Goal: Information Seeking & Learning: Learn about a topic

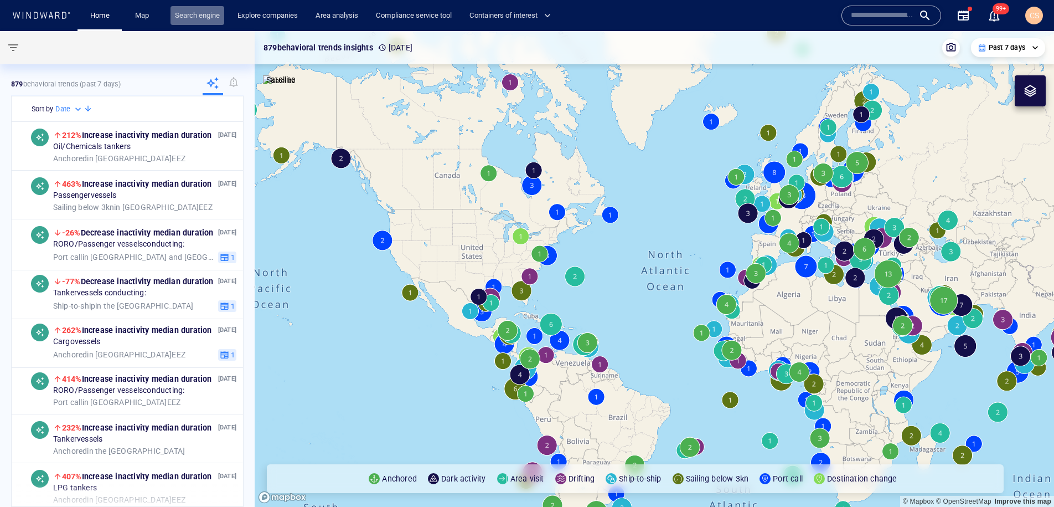
drag, startPoint x: 193, startPoint y: 17, endPoint x: 223, endPoint y: 13, distance: 30.7
click at [193, 17] on link "Search engine" at bounding box center [198, 15] width 54 height 19
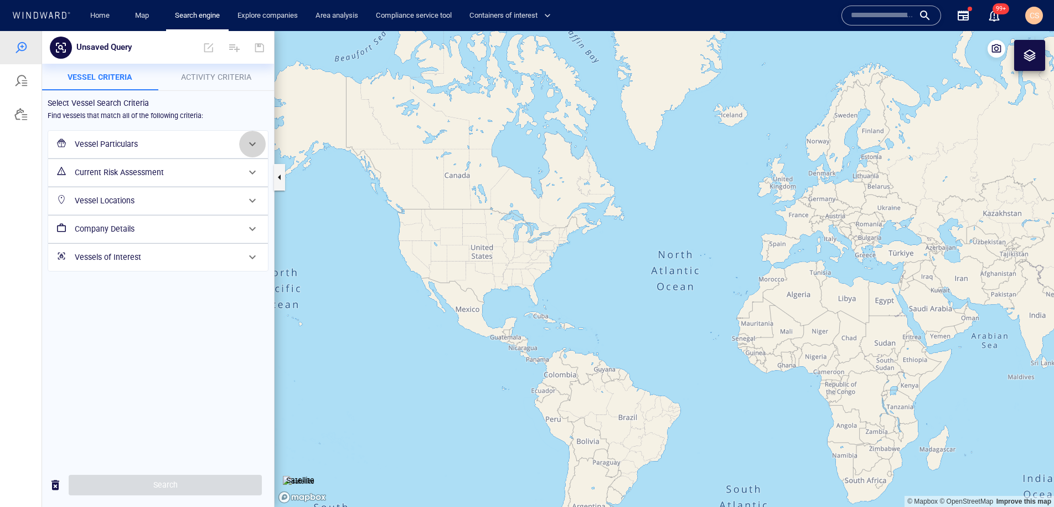
click at [253, 141] on span at bounding box center [252, 143] width 13 height 13
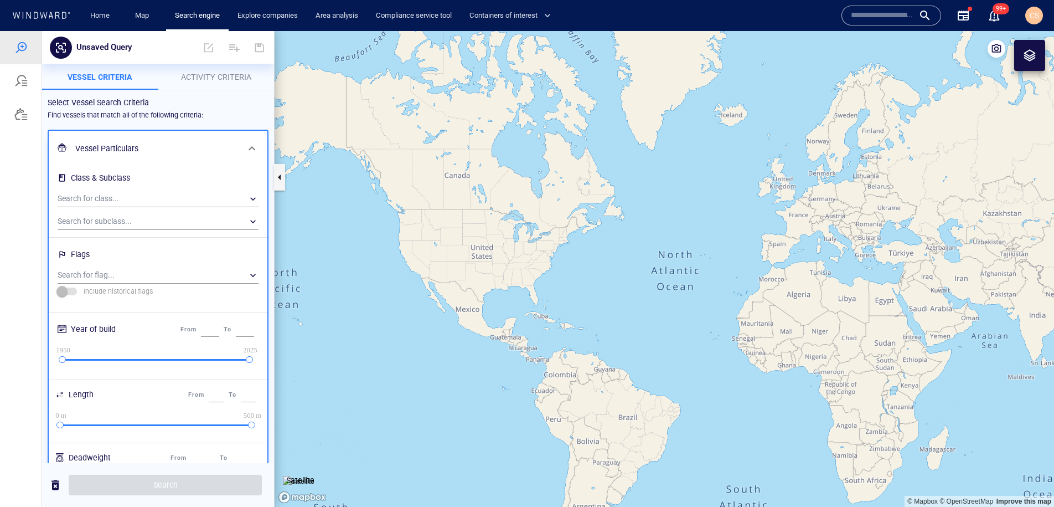
click at [254, 147] on span at bounding box center [251, 148] width 13 height 13
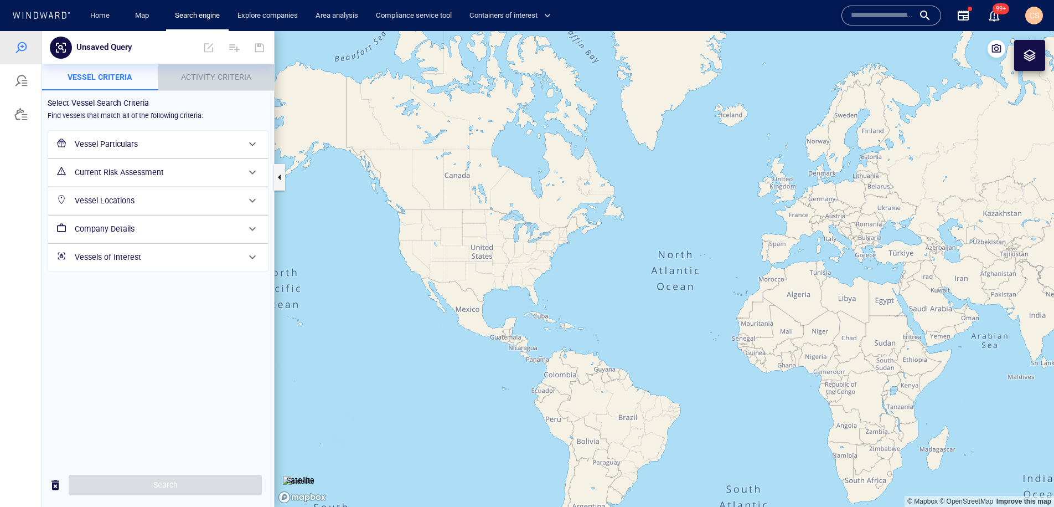
click at [234, 76] on span "Activity Criteria" at bounding box center [216, 77] width 70 height 9
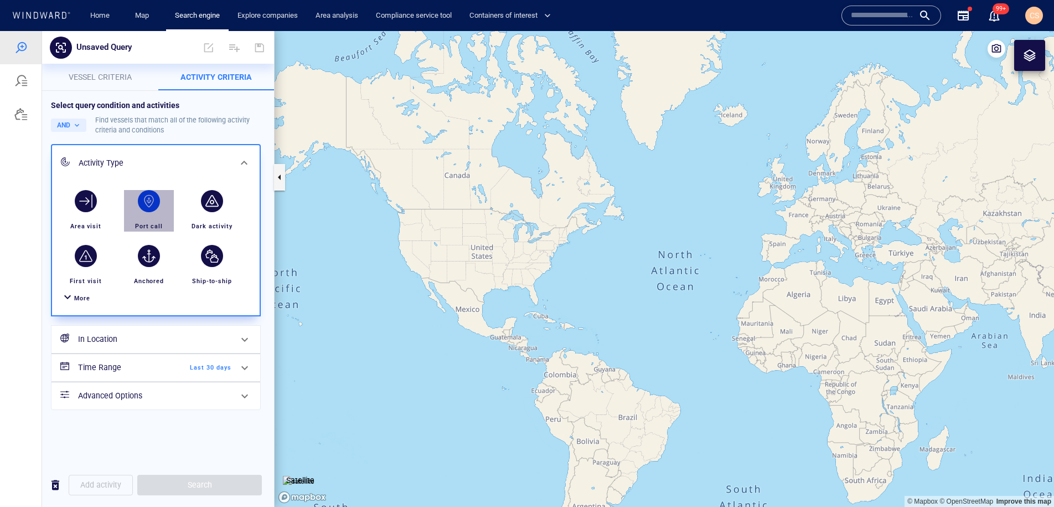
click at [154, 204] on div "button" at bounding box center [149, 201] width 22 height 22
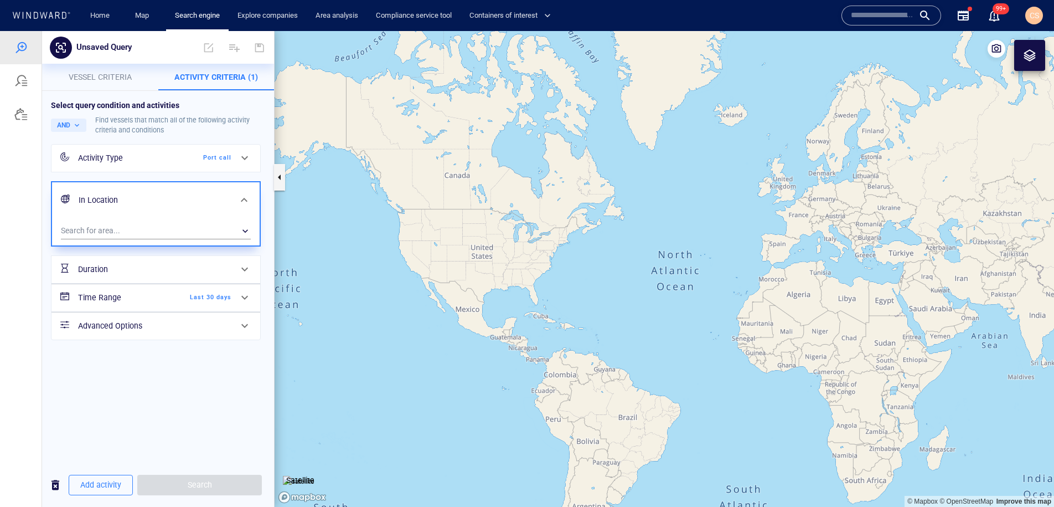
click at [247, 156] on icon at bounding box center [244, 157] width 13 height 13
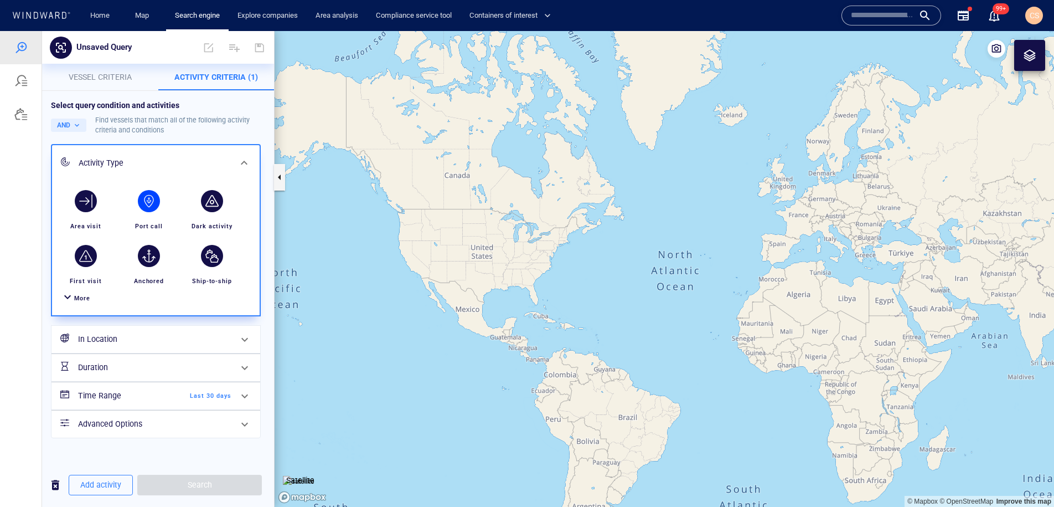
click at [251, 338] on span at bounding box center [244, 339] width 13 height 13
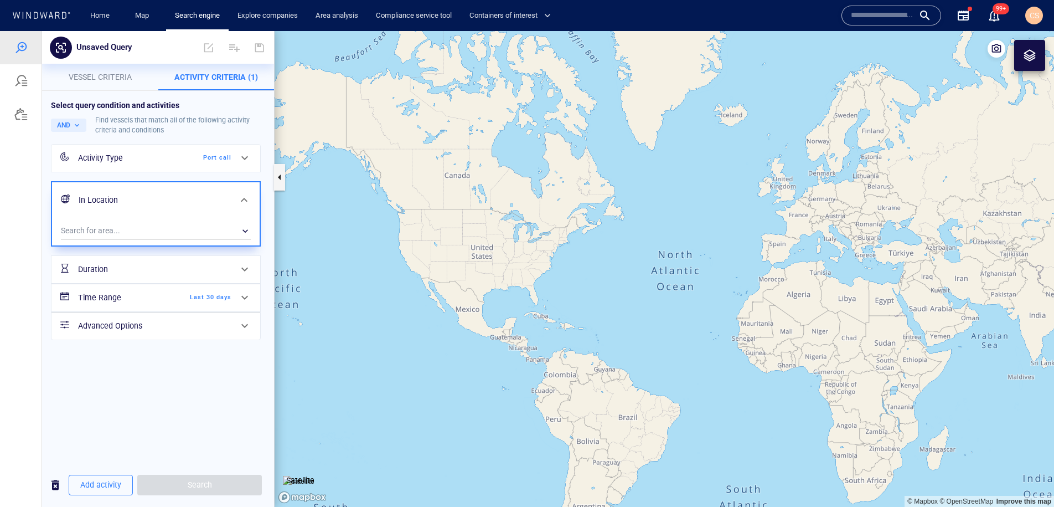
click at [250, 158] on icon at bounding box center [244, 157] width 13 height 13
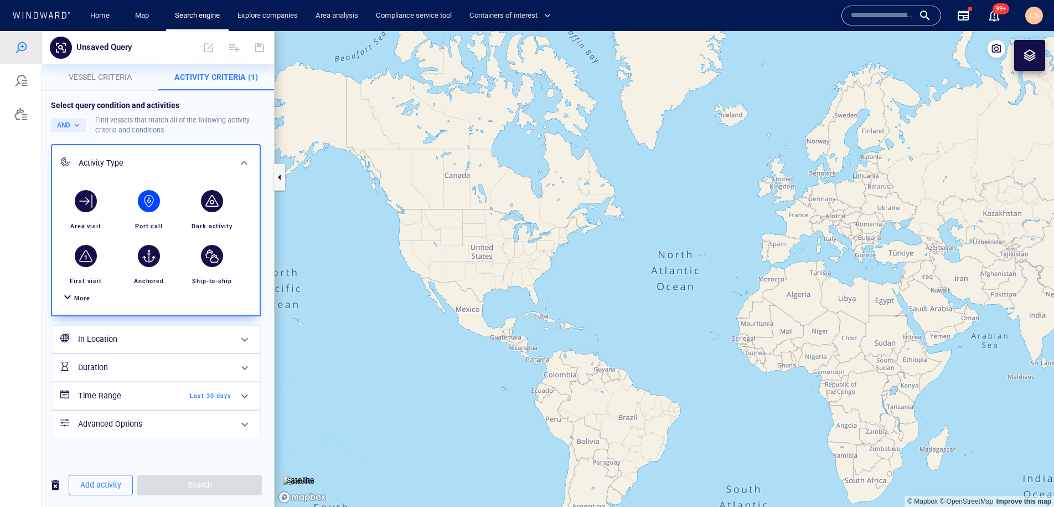
drag, startPoint x: 248, startPoint y: 339, endPoint x: 347, endPoint y: 333, distance: 98.8
click at [248, 339] on span at bounding box center [244, 339] width 13 height 13
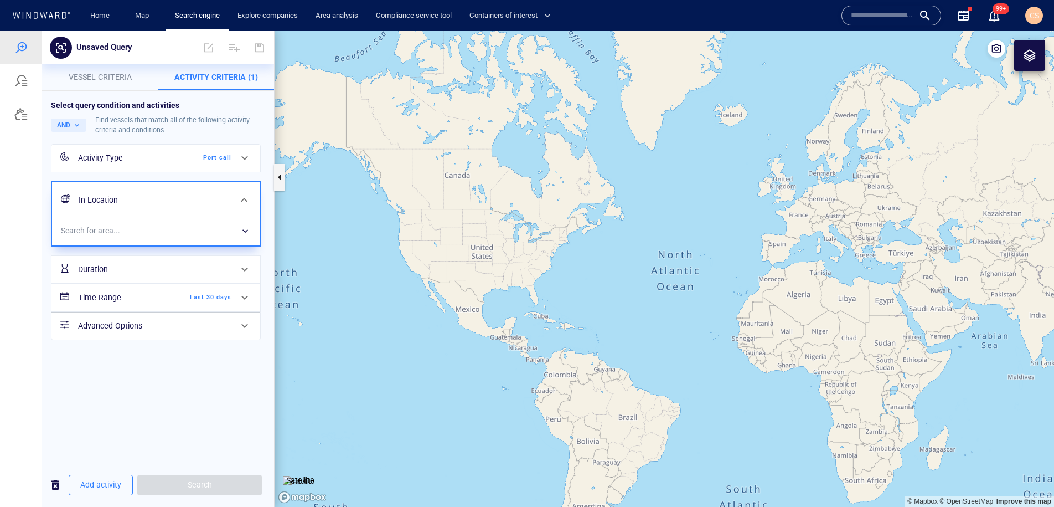
click at [247, 271] on span at bounding box center [244, 268] width 13 height 13
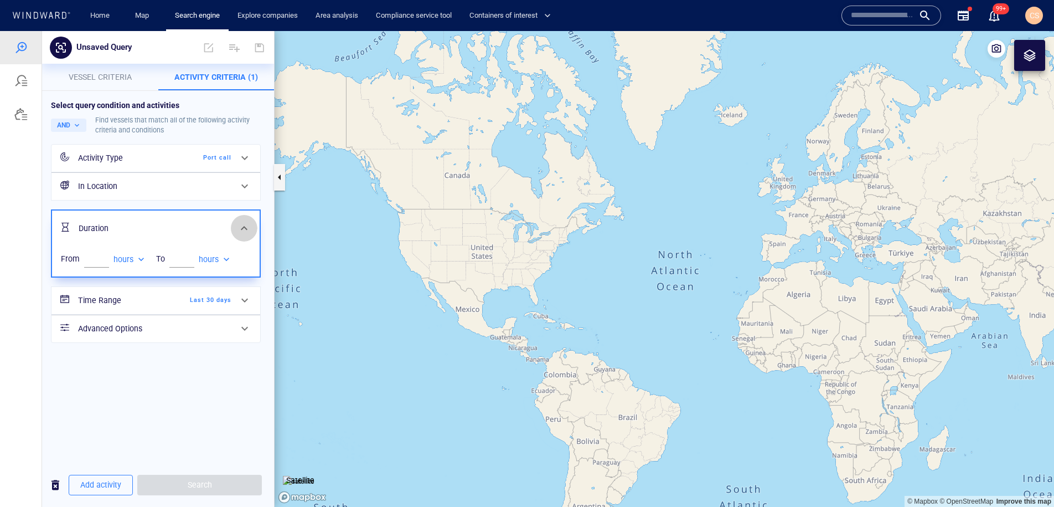
click at [243, 224] on span at bounding box center [244, 227] width 13 height 13
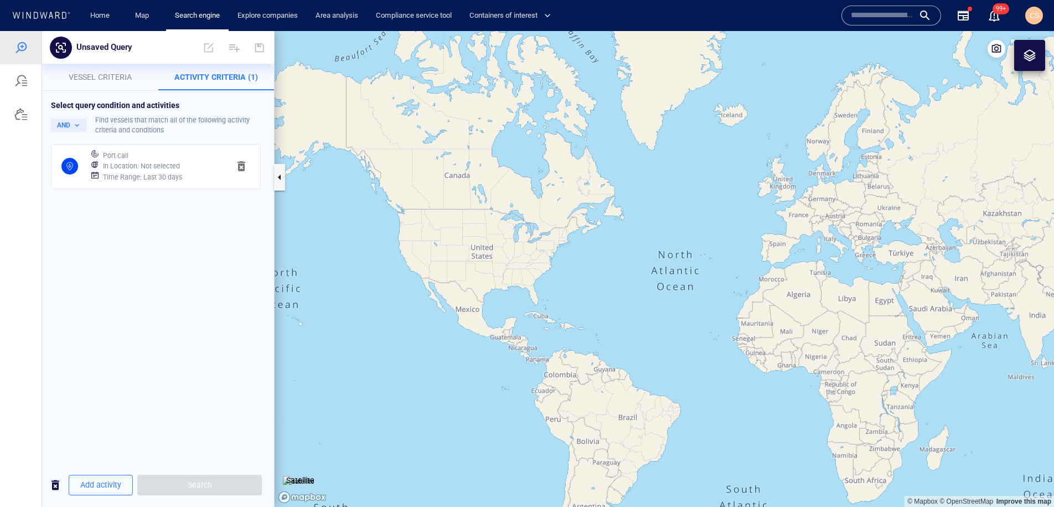
click at [214, 78] on span "Activity Criteria (1)" at bounding box center [216, 77] width 84 height 9
click at [164, 161] on h6 "In Location : Not selected" at bounding box center [141, 166] width 77 height 11
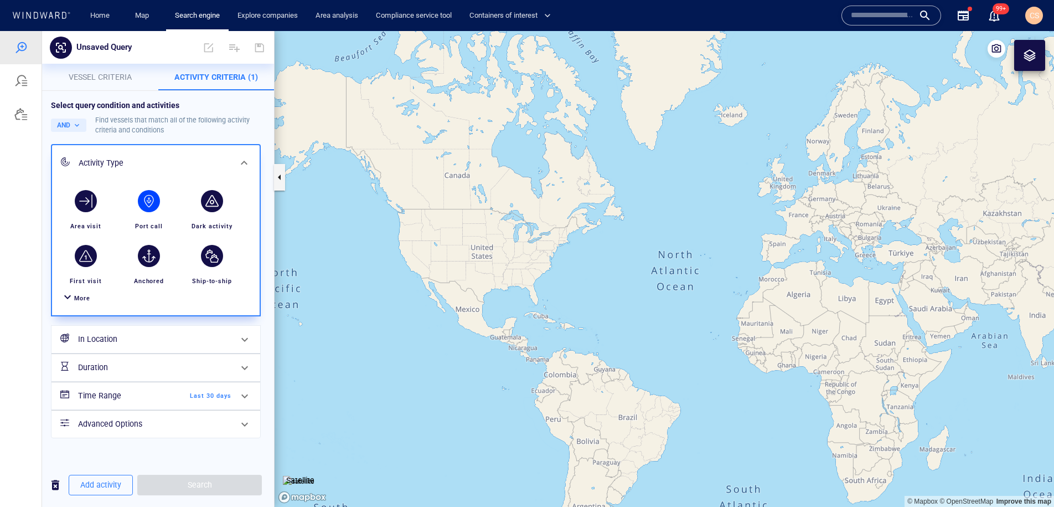
click at [248, 338] on span at bounding box center [244, 339] width 13 height 13
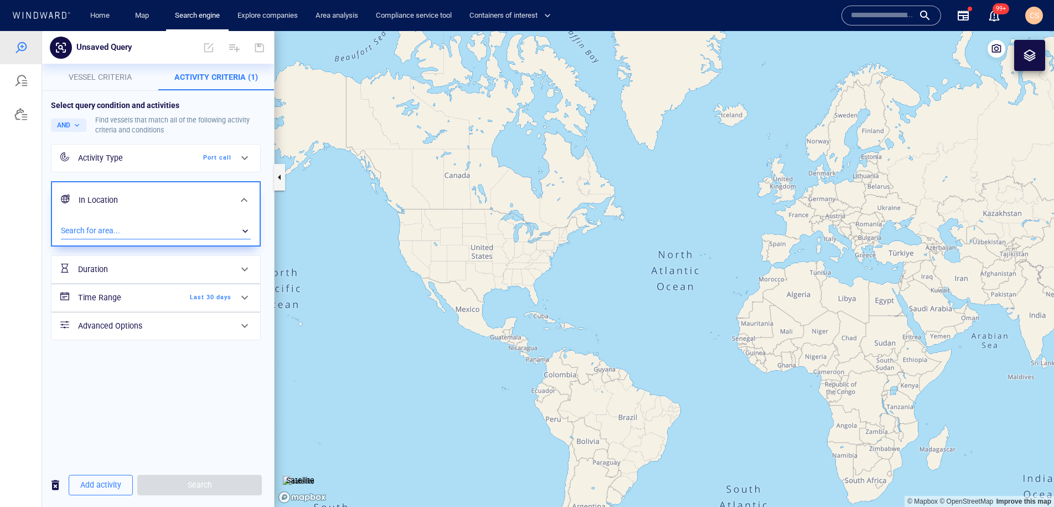
click at [128, 229] on div "​" at bounding box center [156, 231] width 190 height 17
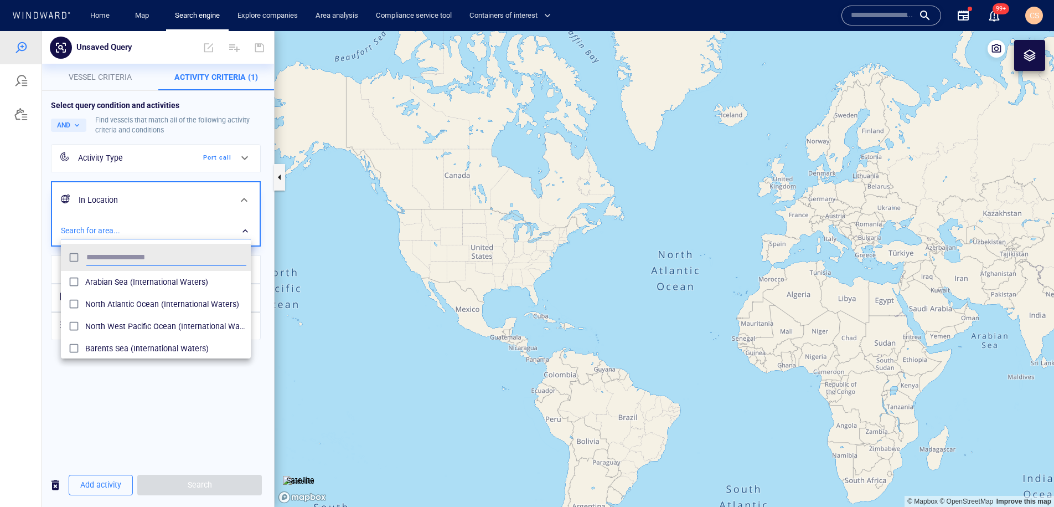
scroll to position [111, 190]
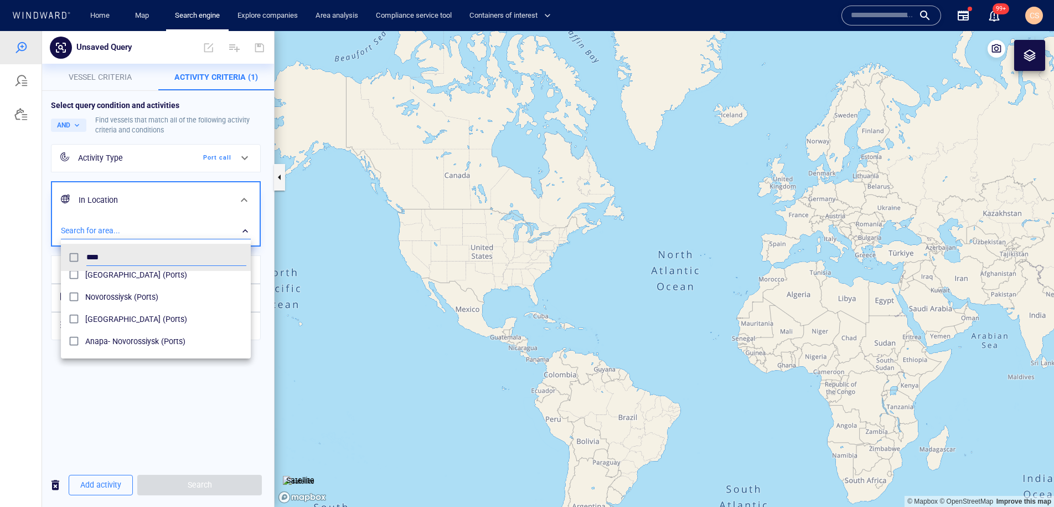
type input "****"
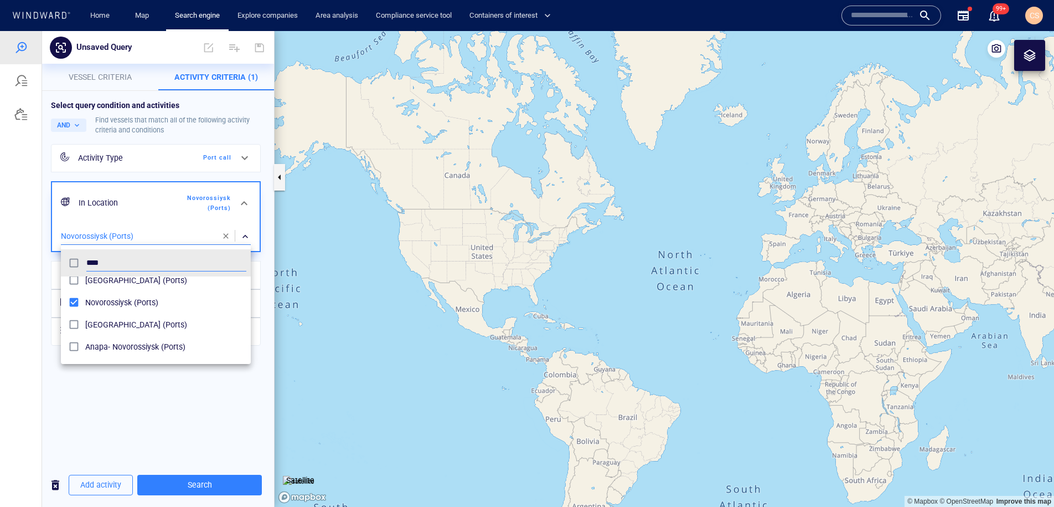
scroll to position [9, 0]
click at [136, 401] on div at bounding box center [527, 269] width 1054 height 476
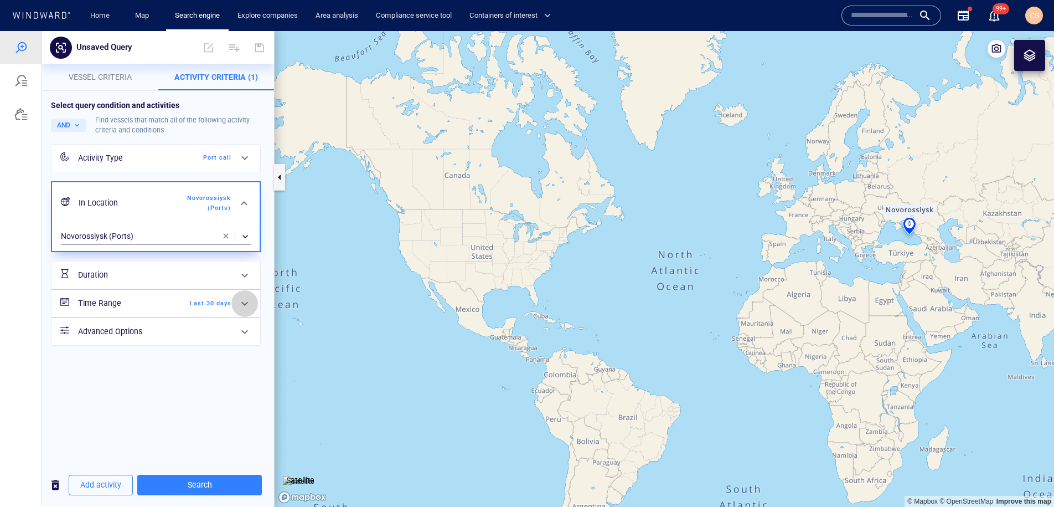
drag, startPoint x: 247, startPoint y: 305, endPoint x: 242, endPoint y: 307, distance: 5.7
click at [247, 305] on span at bounding box center [244, 303] width 13 height 13
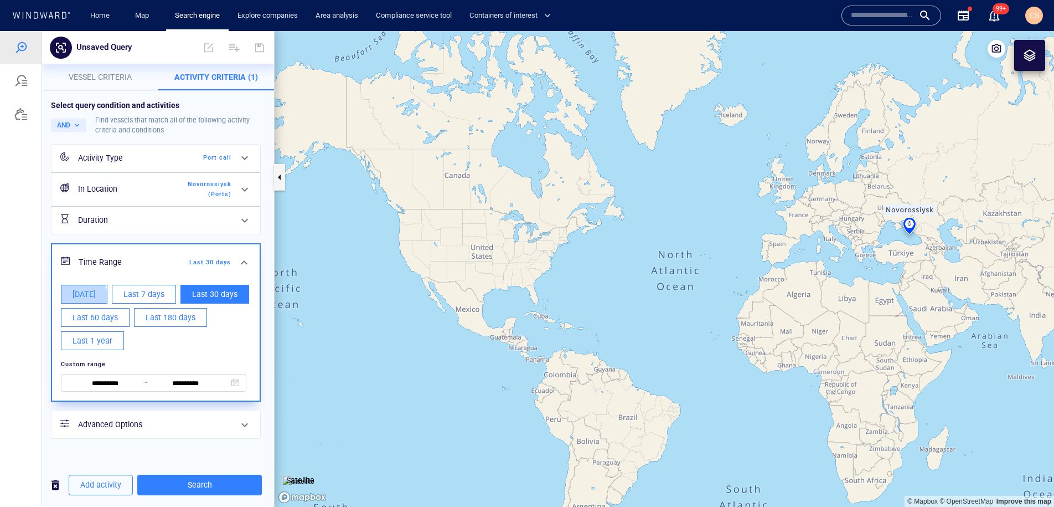
click at [80, 296] on span "[DATE]" at bounding box center [84, 294] width 23 height 14
type input "**********"
click at [221, 482] on span "Search" at bounding box center [199, 485] width 107 height 14
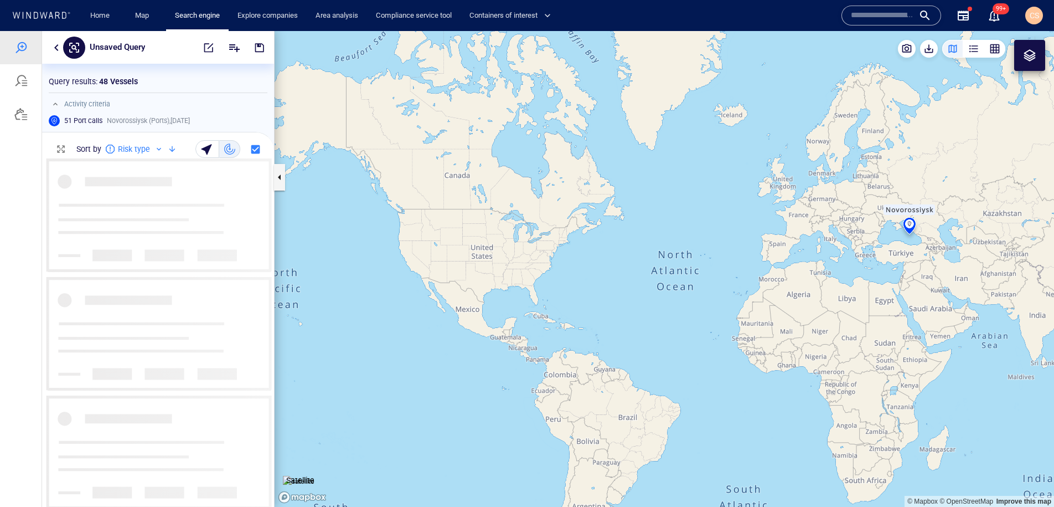
scroll to position [348, 232]
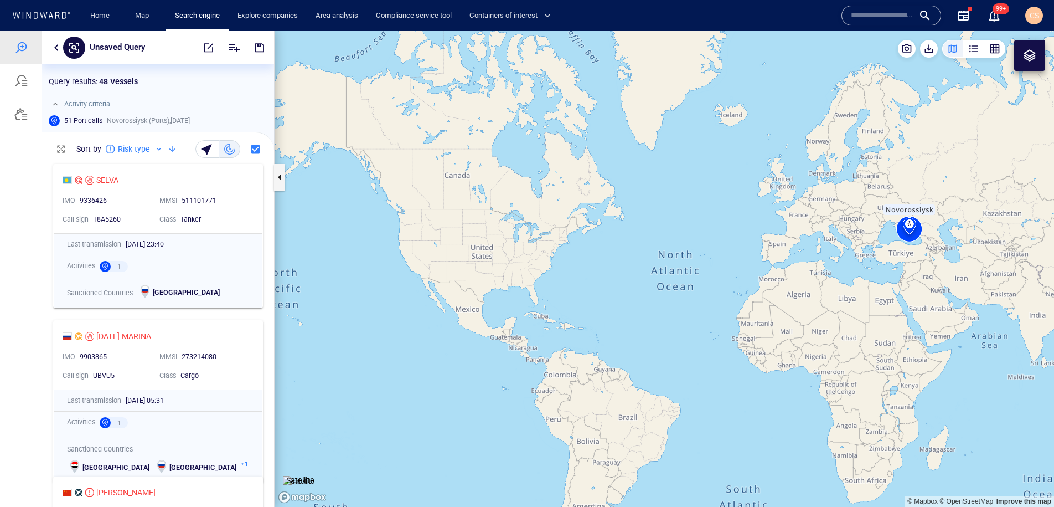
drag, startPoint x: 801, startPoint y: 229, endPoint x: 462, endPoint y: 474, distance: 417.6
click at [462, 474] on canvas "Map" at bounding box center [665, 269] width 780 height 476
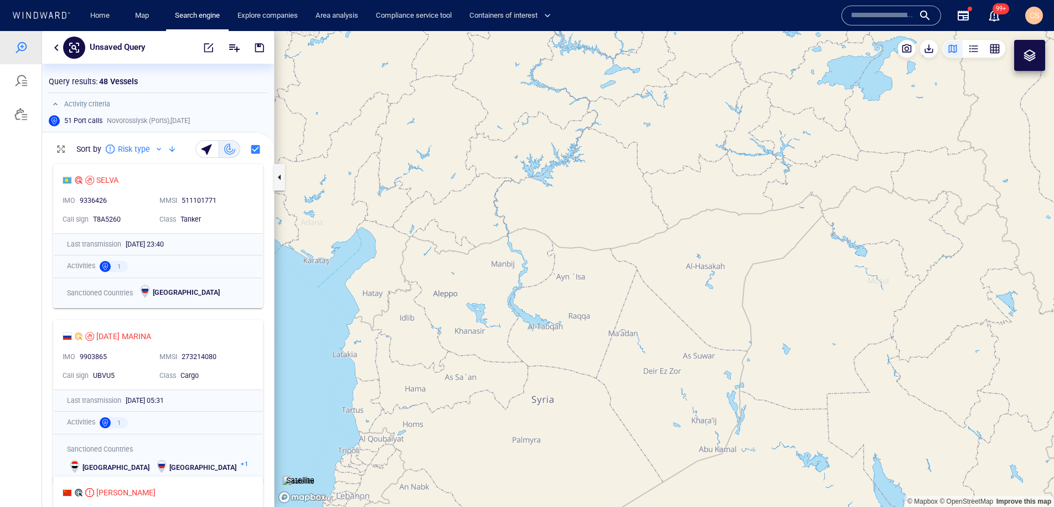
drag, startPoint x: 597, startPoint y: 336, endPoint x: 676, endPoint y: 535, distance: 214.8
click at [676, 506] on html "Unsaved Query Something went wrong An error occurred while searching for the en…" at bounding box center [527, 269] width 1054 height 476
